Goal: Find specific page/section: Find specific page/section

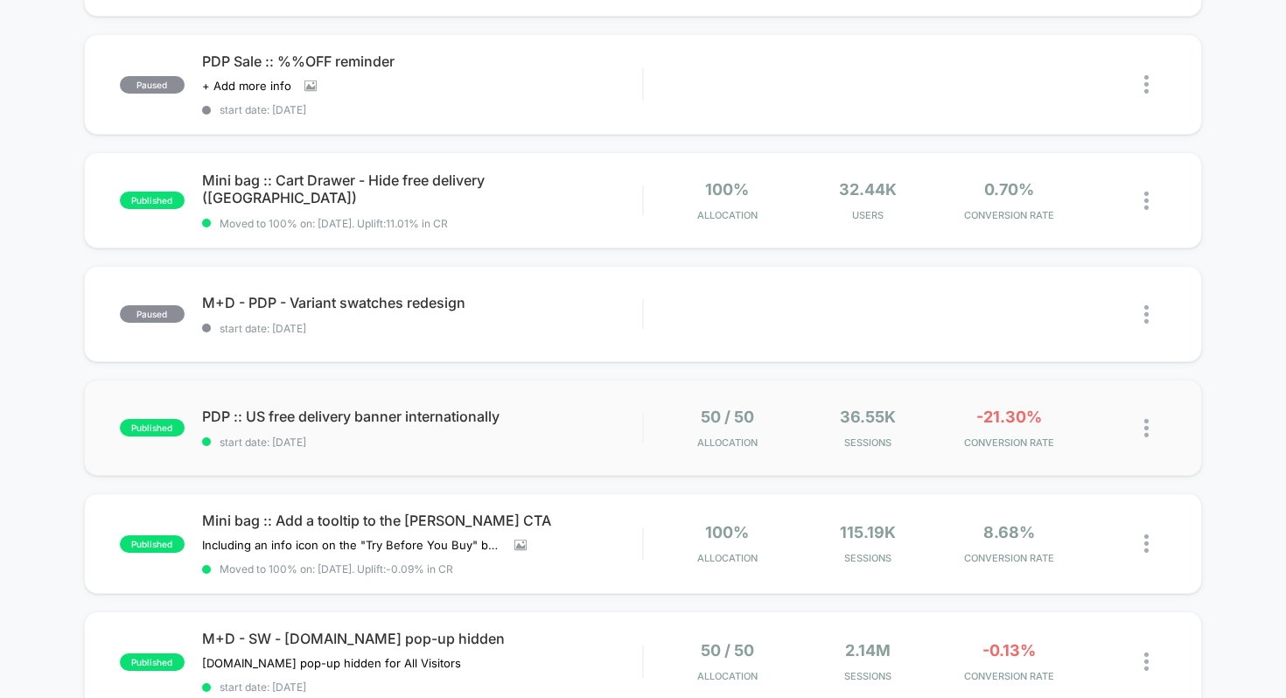
scroll to position [387, 0]
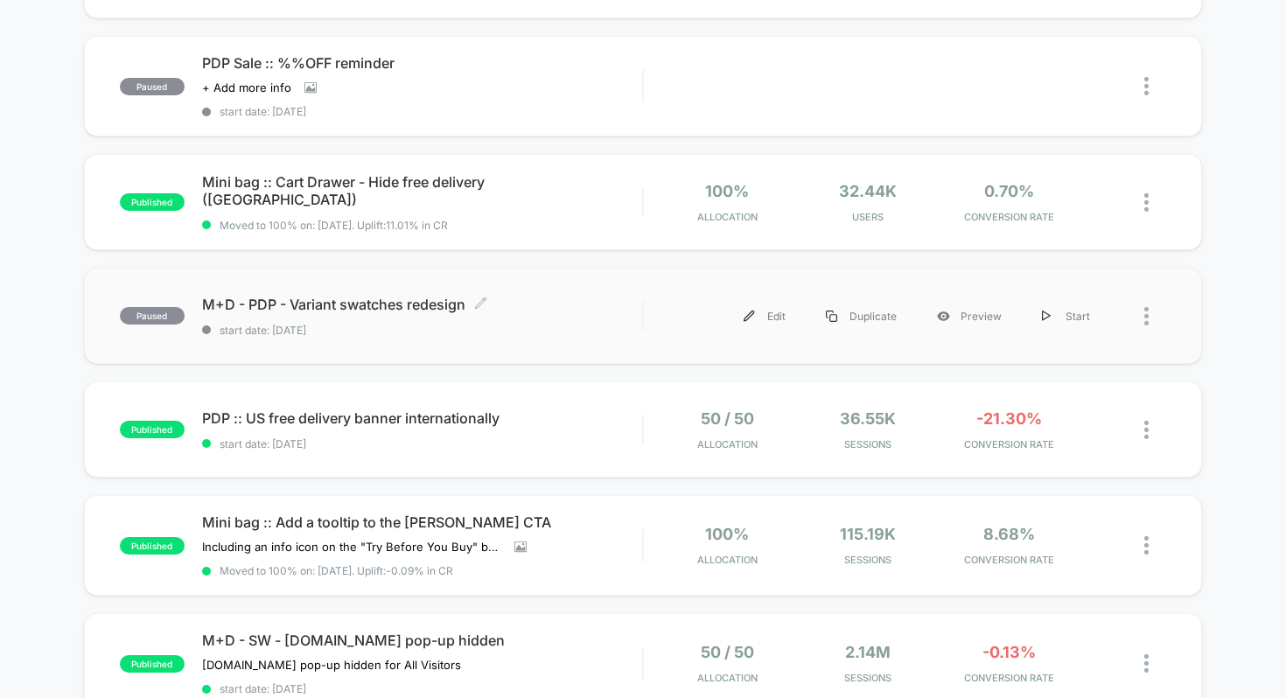
click at [255, 297] on span "M+D - PDP - Variant swatches redesign Click to edit experience details" at bounding box center [422, 304] width 441 height 17
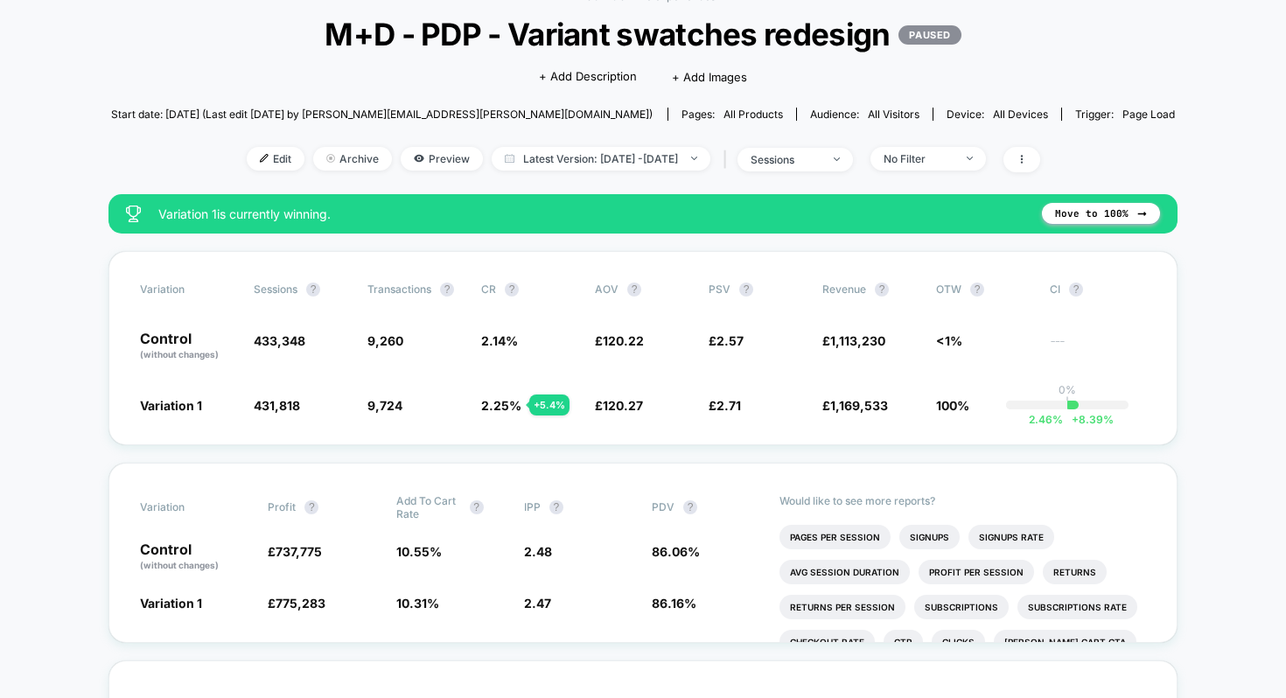
scroll to position [102, 0]
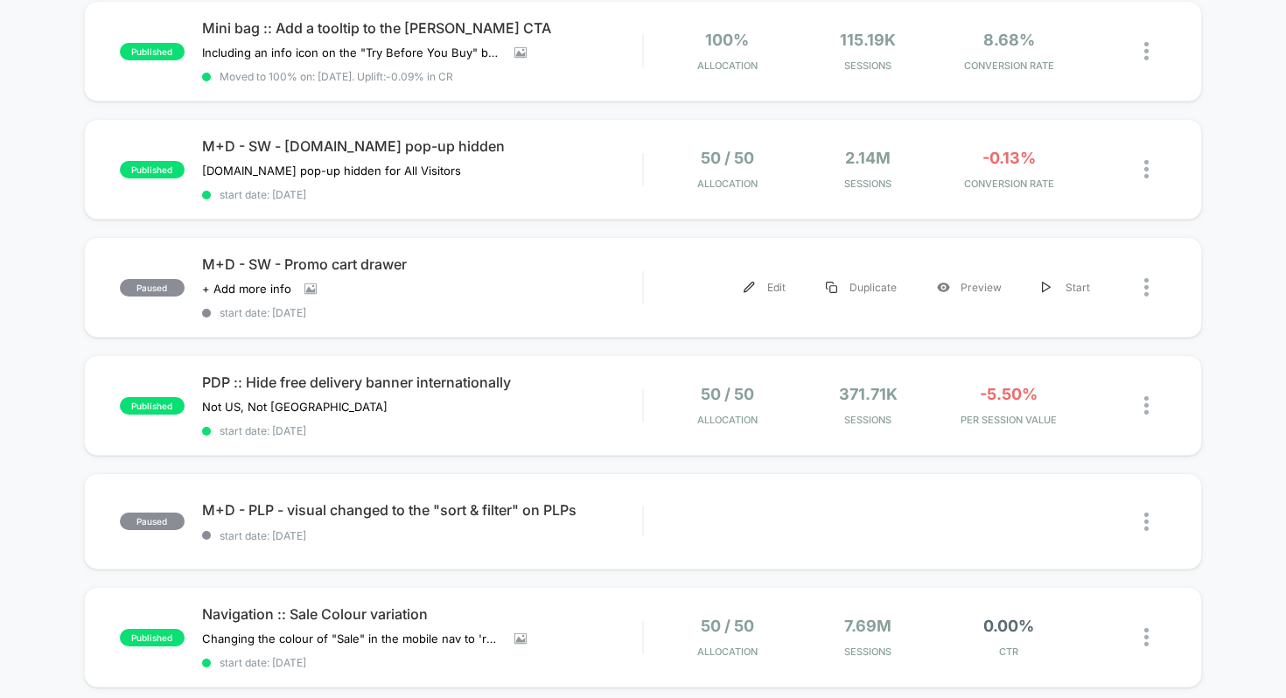
scroll to position [872, 0]
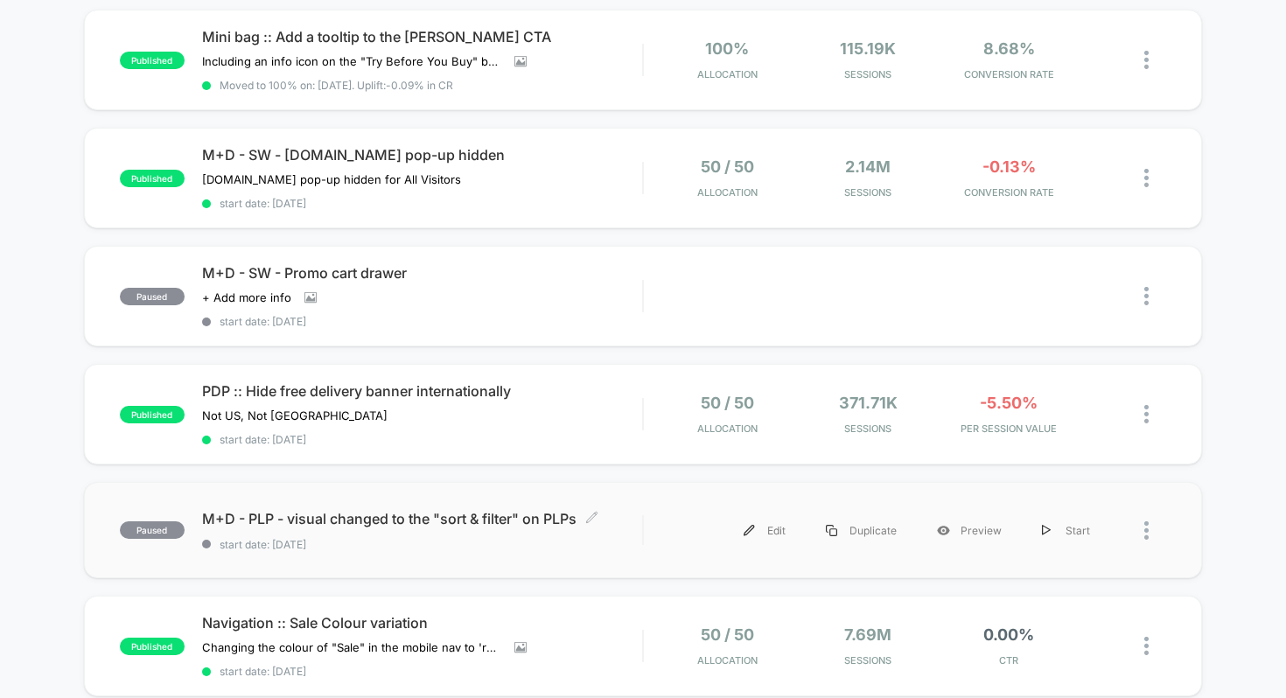
click at [270, 510] on span "M+D - PLP - visual changed to the "sort & filter" on PLPs Click to edit experie…" at bounding box center [422, 518] width 441 height 17
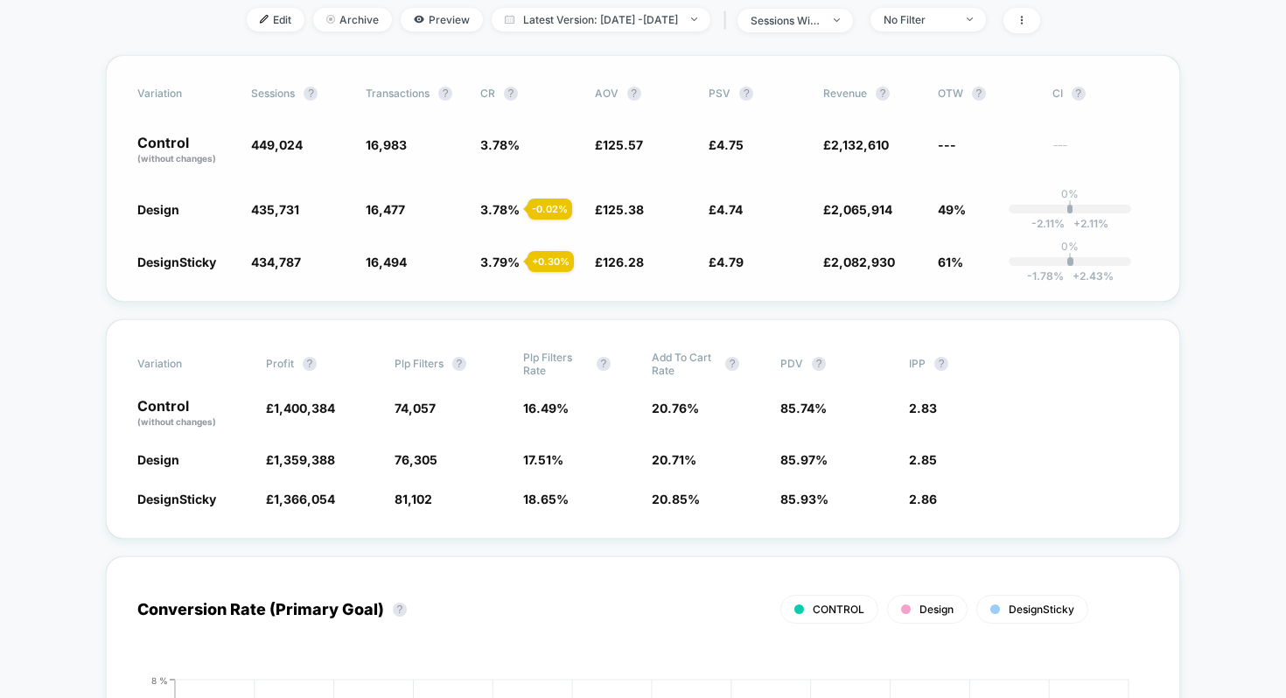
scroll to position [244, 0]
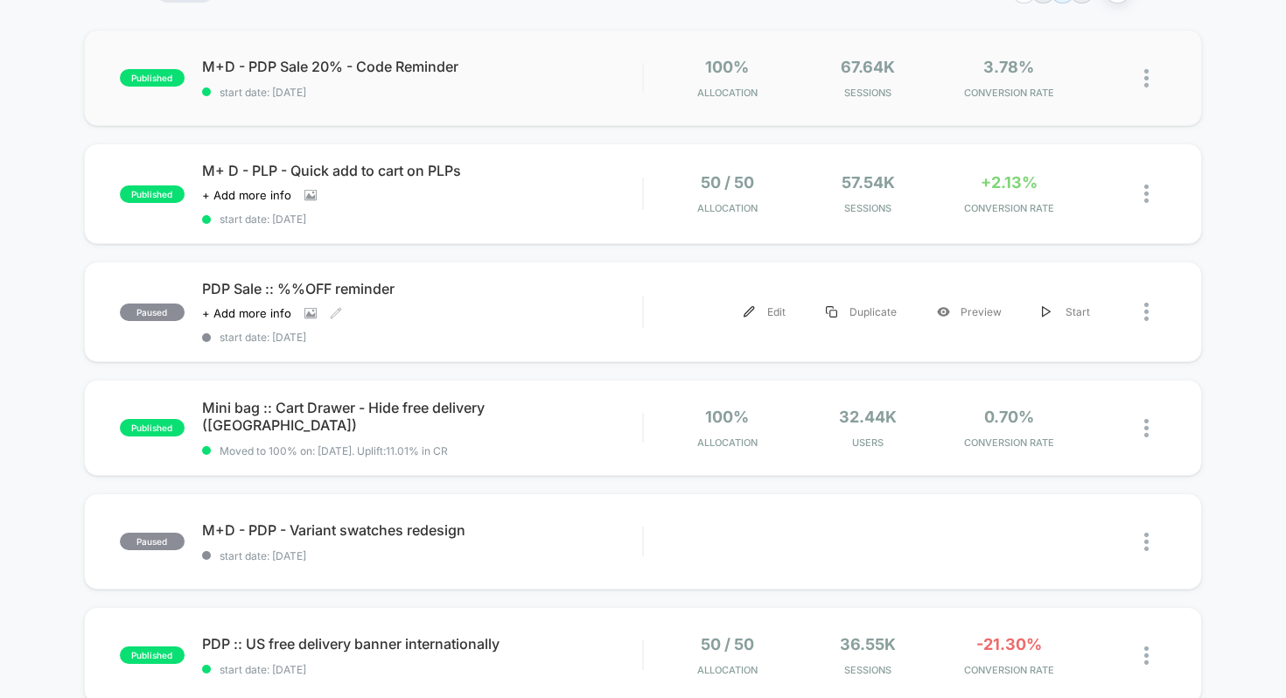
scroll to position [186, 0]
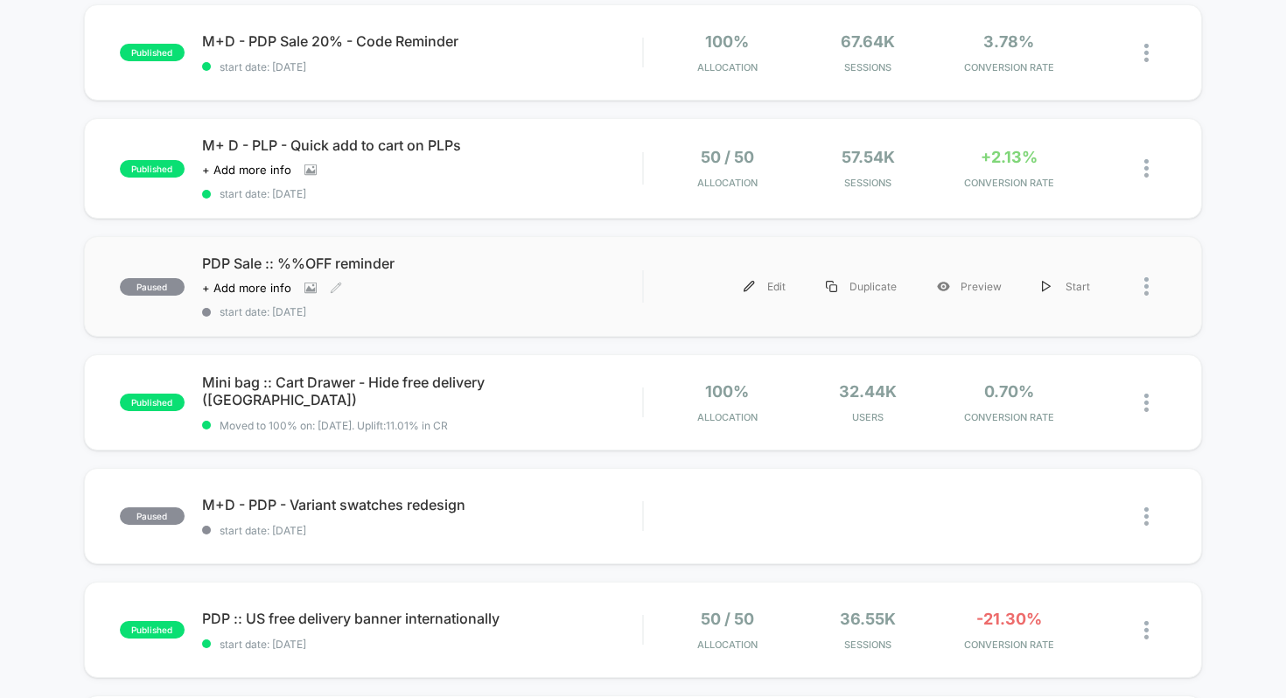
click at [332, 274] on div "PDP Sale :: %%OFF reminder Click to view images Click to edit experience detail…" at bounding box center [422, 287] width 441 height 64
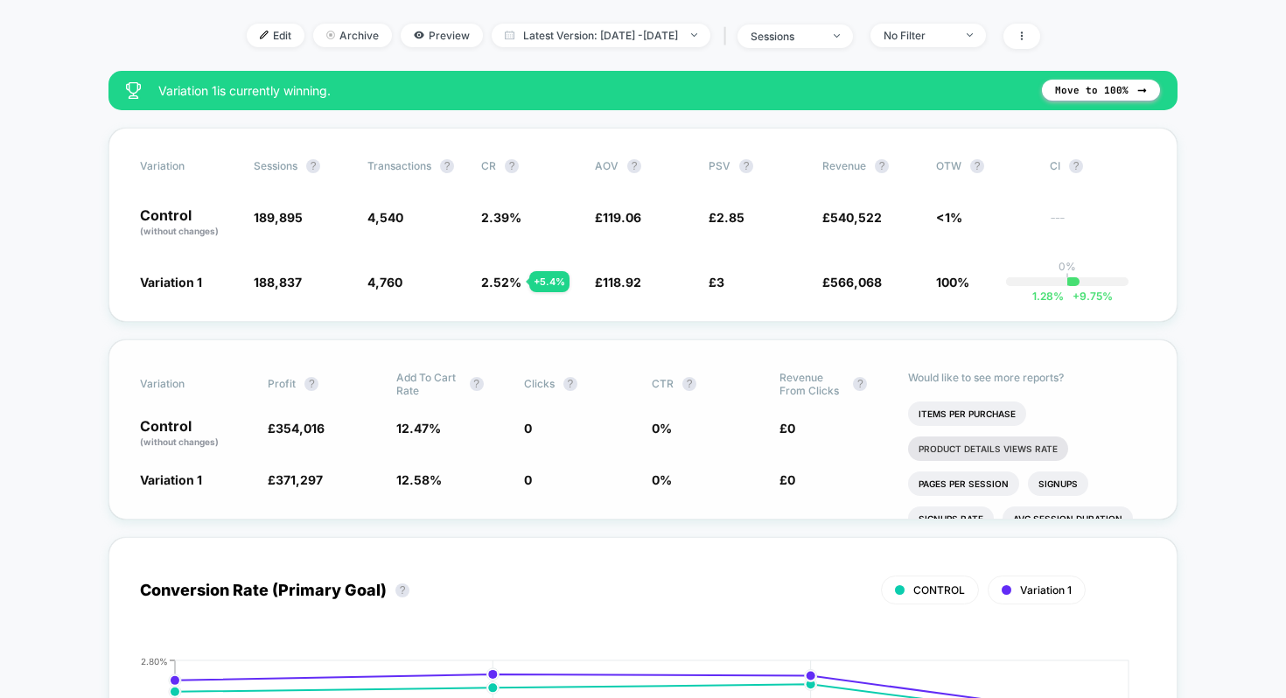
click at [997, 446] on li "Product Details Views Rate" at bounding box center [988, 449] width 160 height 24
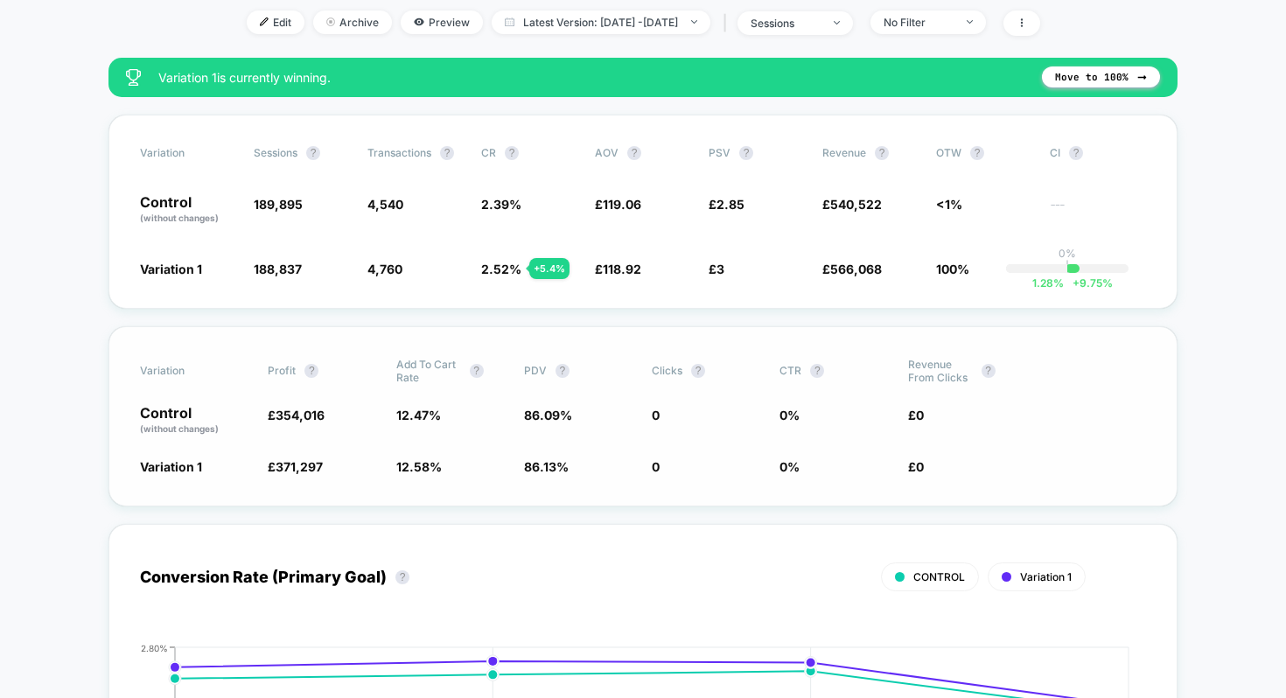
scroll to position [588, 0]
